Goal: Book appointment/travel/reservation

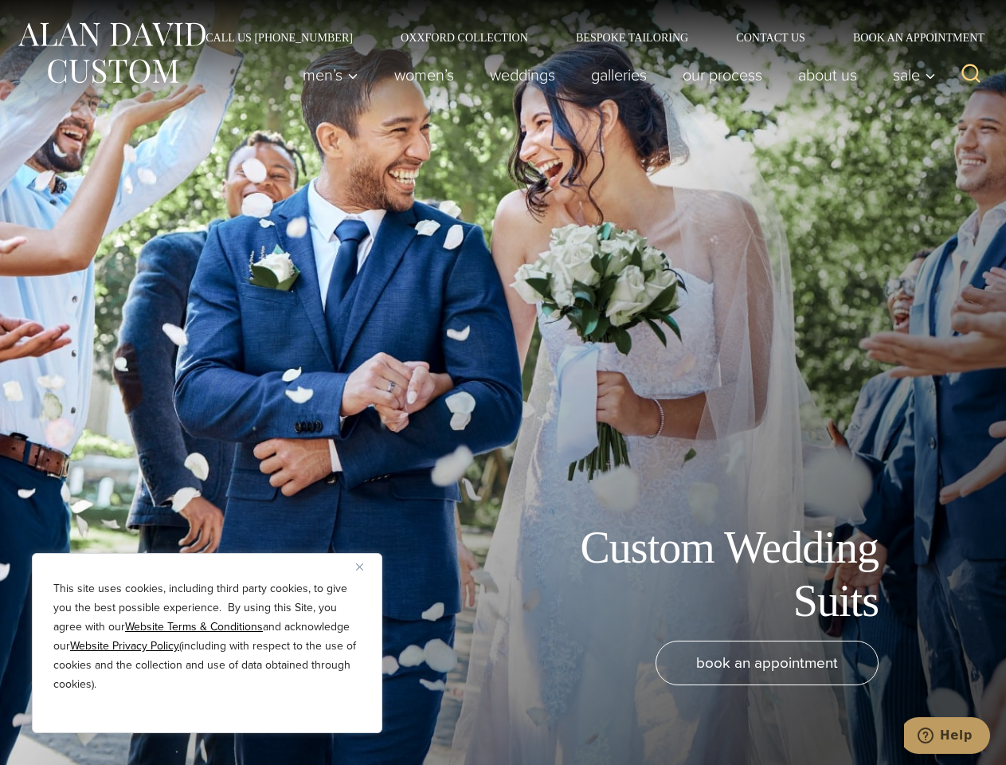
click at [503, 382] on div "Custom Wedding Suits book an appointment" at bounding box center [503, 382] width 1006 height 765
click at [366, 566] on button "Close" at bounding box center [365, 566] width 19 height 19
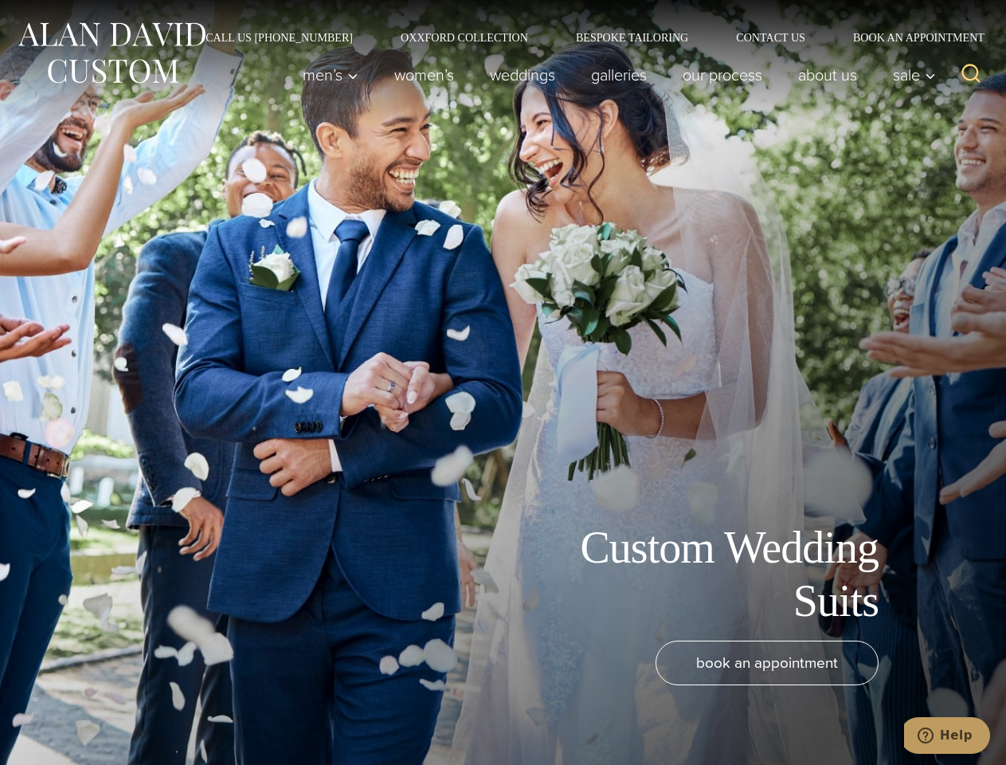
click at [207, 711] on div "book an appointment" at bounding box center [479, 694] width 926 height 108
click at [971, 75] on icon "Search" at bounding box center [971, 73] width 23 height 23
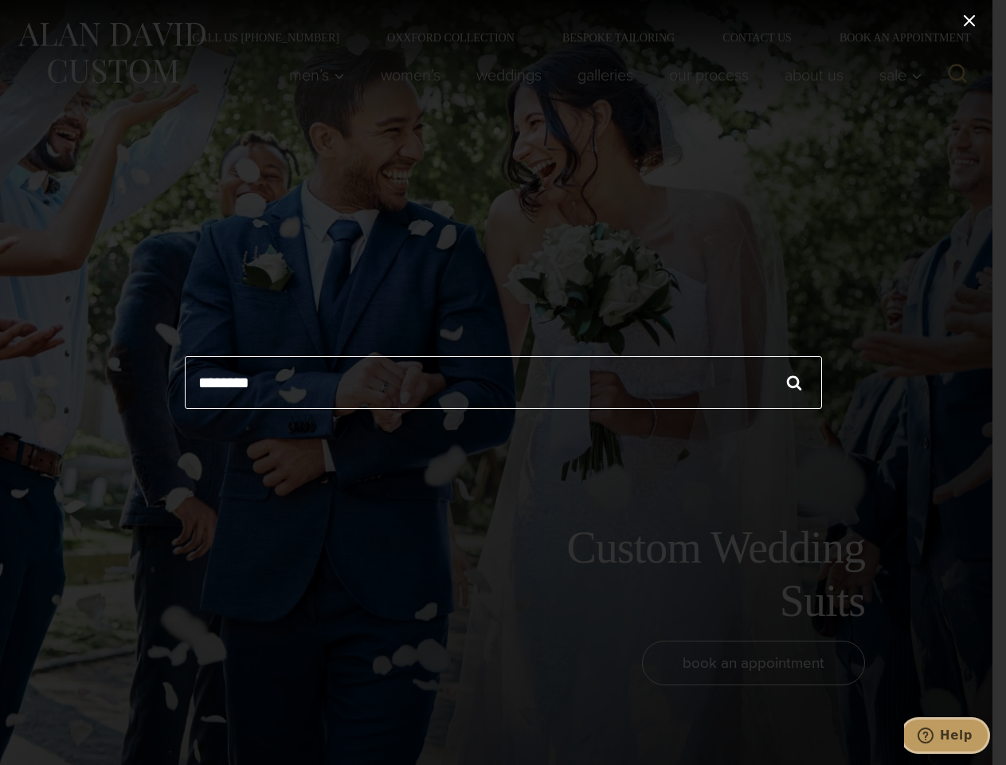
click at [934, 735] on icon "Help" at bounding box center [926, 735] width 16 height 16
